Goal: Find specific page/section: Find specific page/section

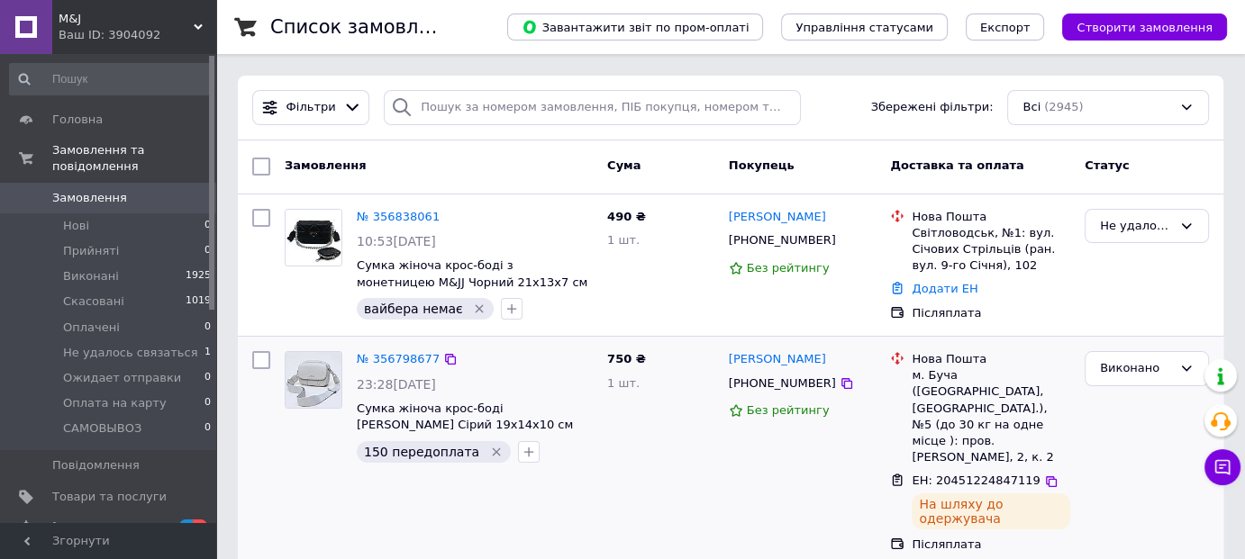
click at [956, 474] on span "ЕН: 20451224847119" at bounding box center [976, 481] width 128 height 14
copy span "20451224847119"
click at [136, 22] on span "M&J" at bounding box center [126, 19] width 135 height 16
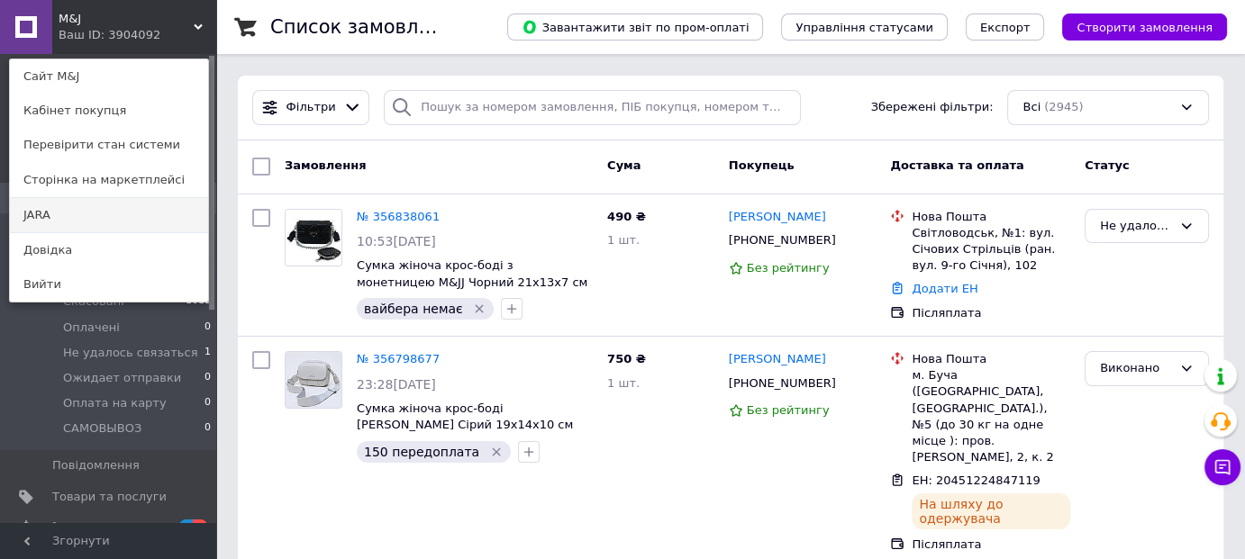
click at [23, 217] on link "JARA" at bounding box center [109, 215] width 198 height 34
